Goal: Information Seeking & Learning: Learn about a topic

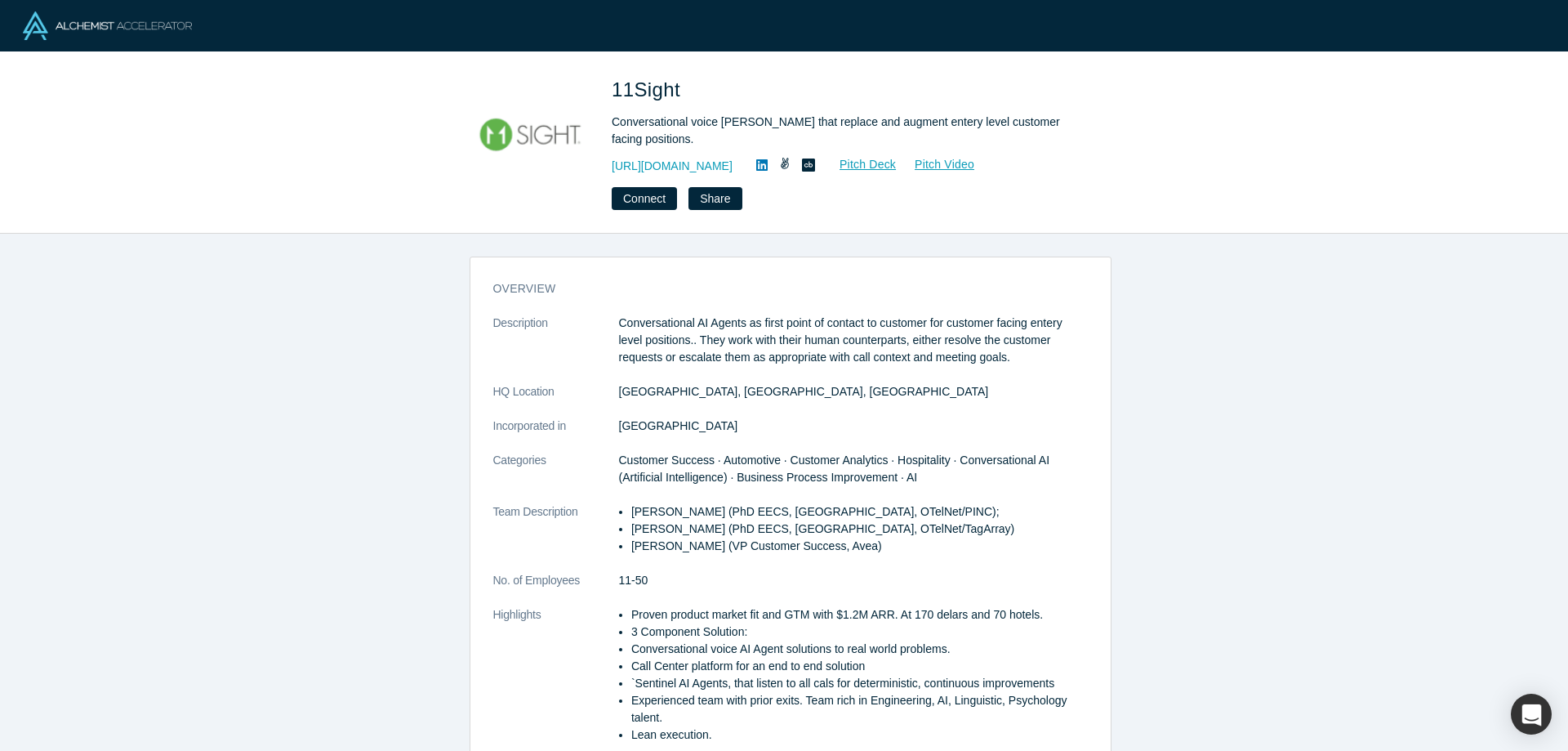
scroll to position [245, 0]
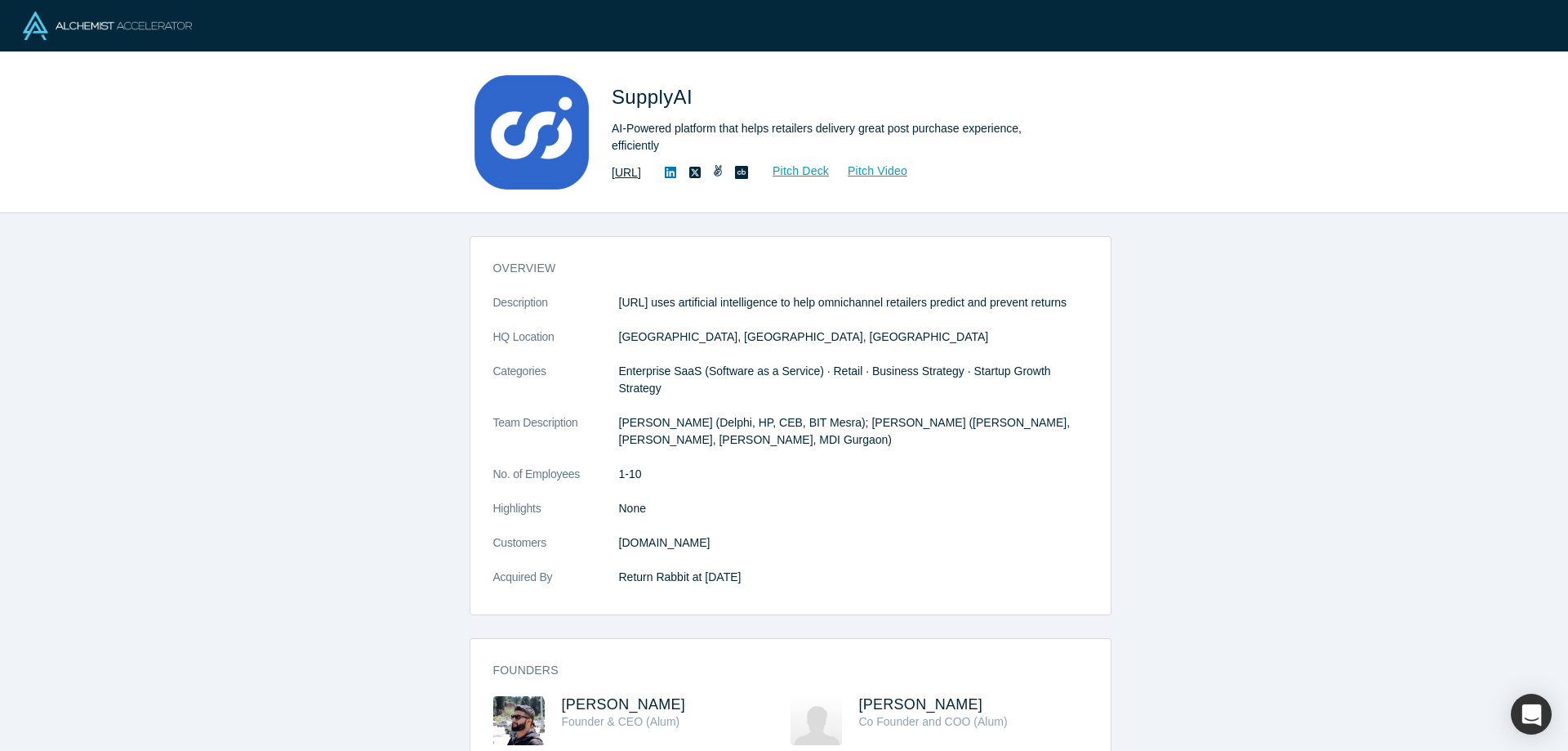
click at [641, 175] on link "http://www.supply.ai" at bounding box center [626, 172] width 29 height 17
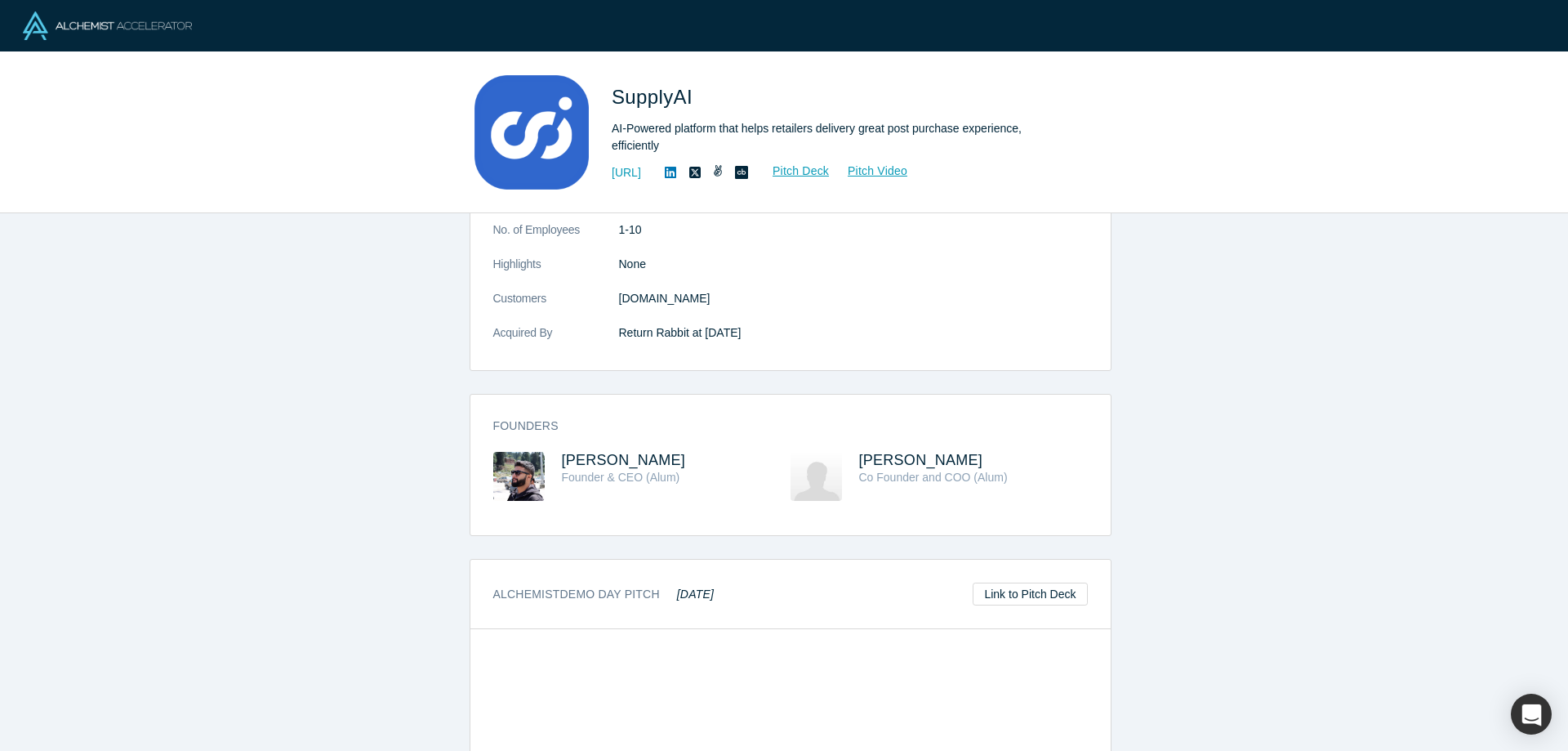
scroll to position [490, 0]
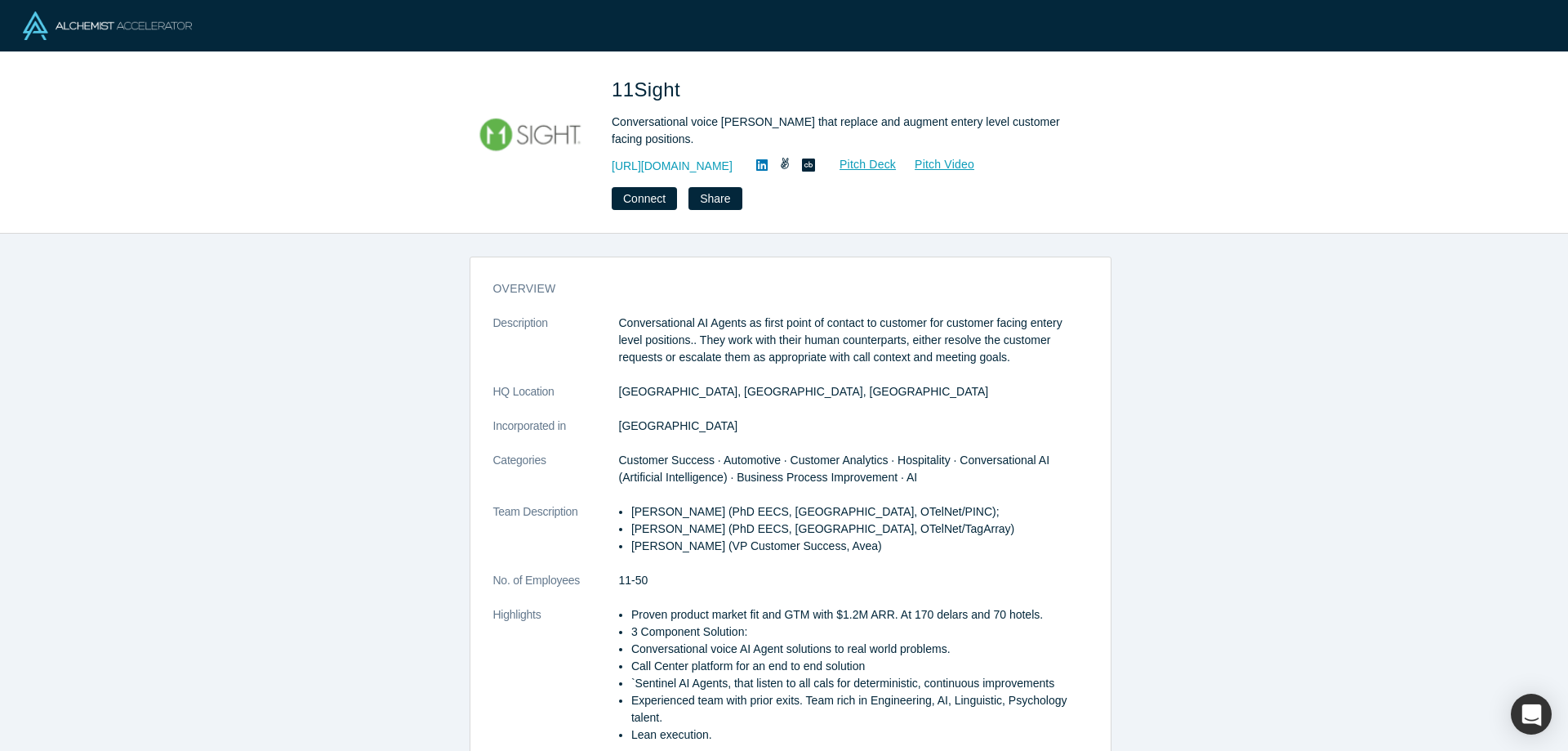
click at [802, 166] on icon at bounding box center [809, 165] width 13 height 13
